Goal: Task Accomplishment & Management: Manage account settings

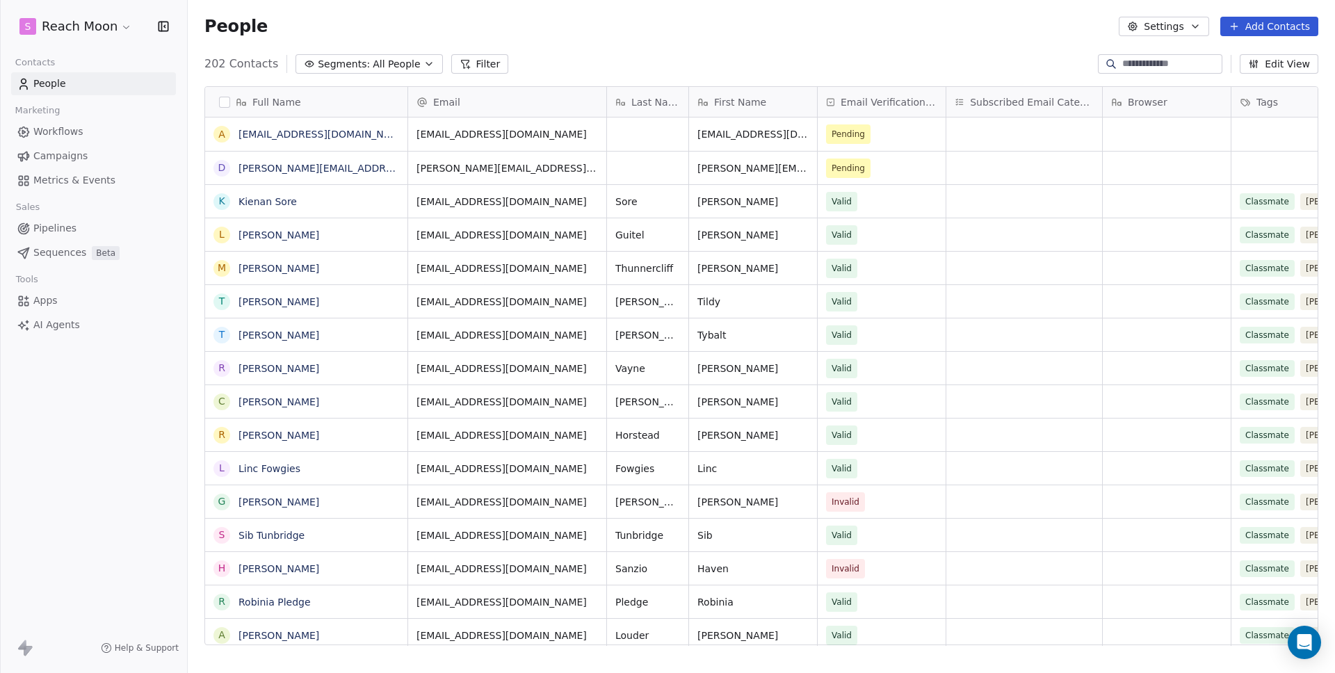
scroll to position [582, 1137]
click at [108, 28] on html "S Reach Moon Contacts People Marketing Workflows Campaigns Metrics & Events Sal…" at bounding box center [667, 336] width 1335 height 673
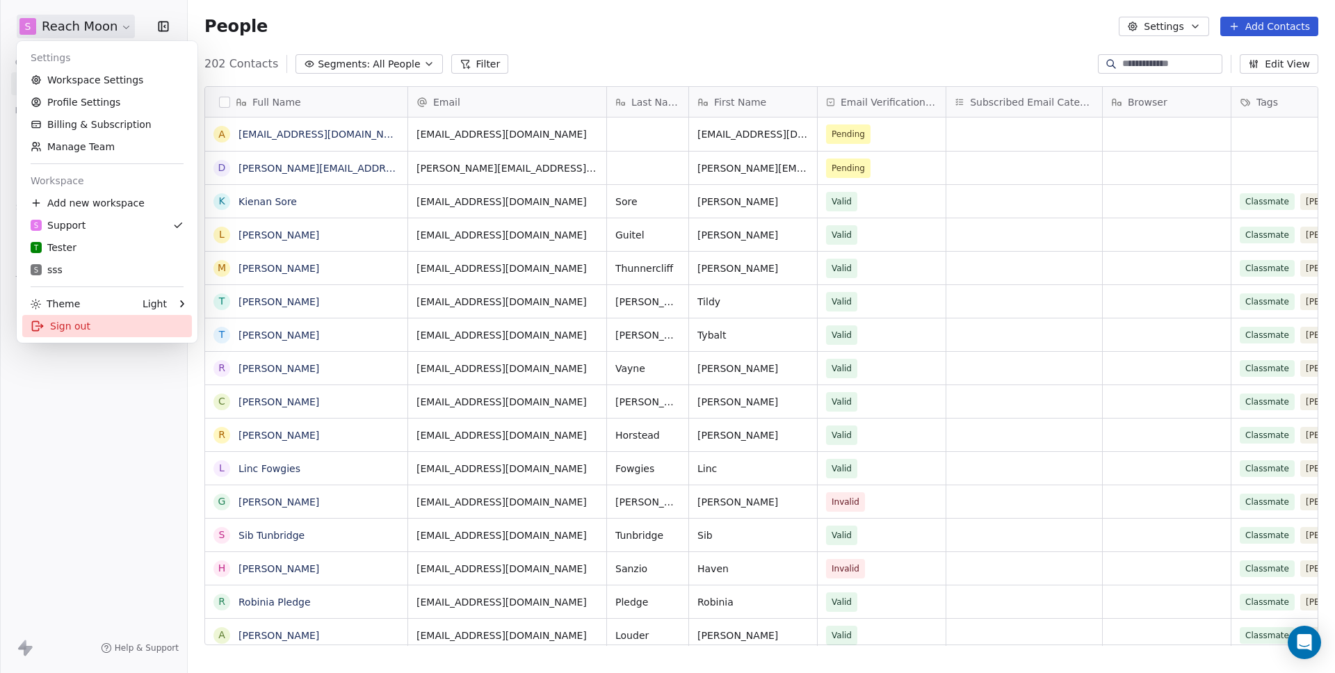
click at [86, 331] on div "Sign out" at bounding box center [107, 326] width 170 height 22
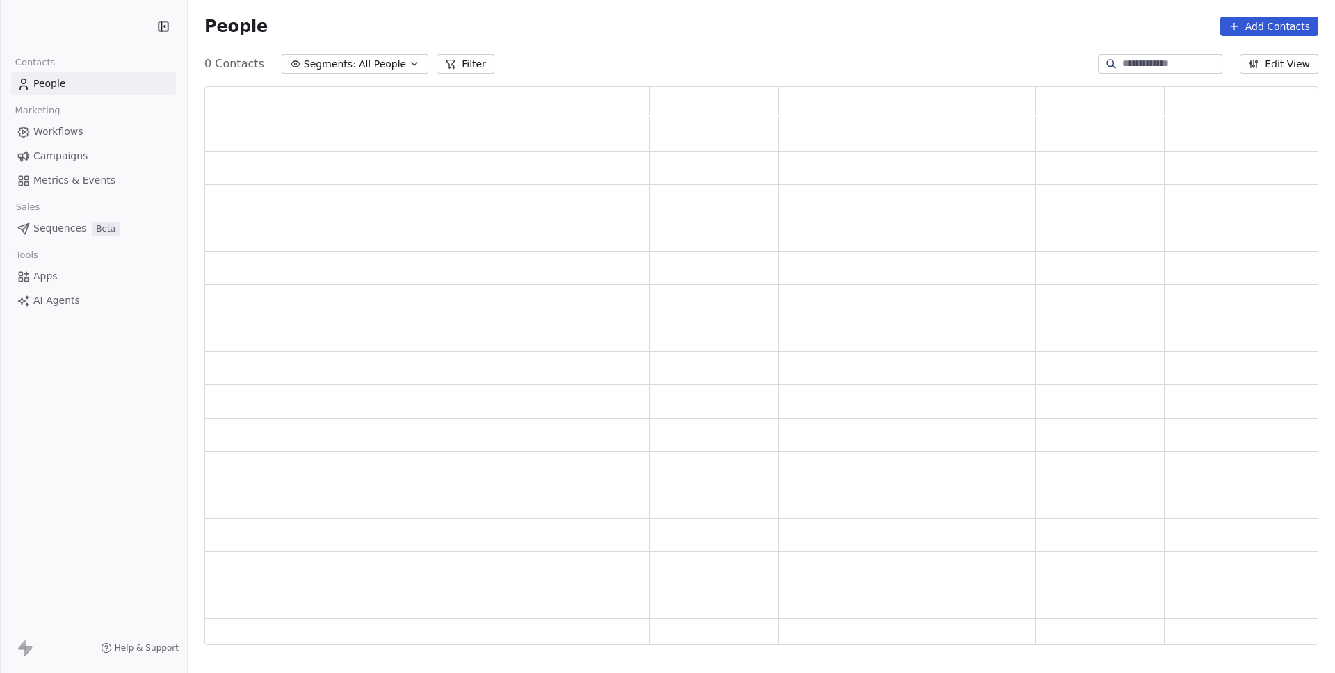
scroll to position [549, 1103]
